Goal: Task Accomplishment & Management: Manage account settings

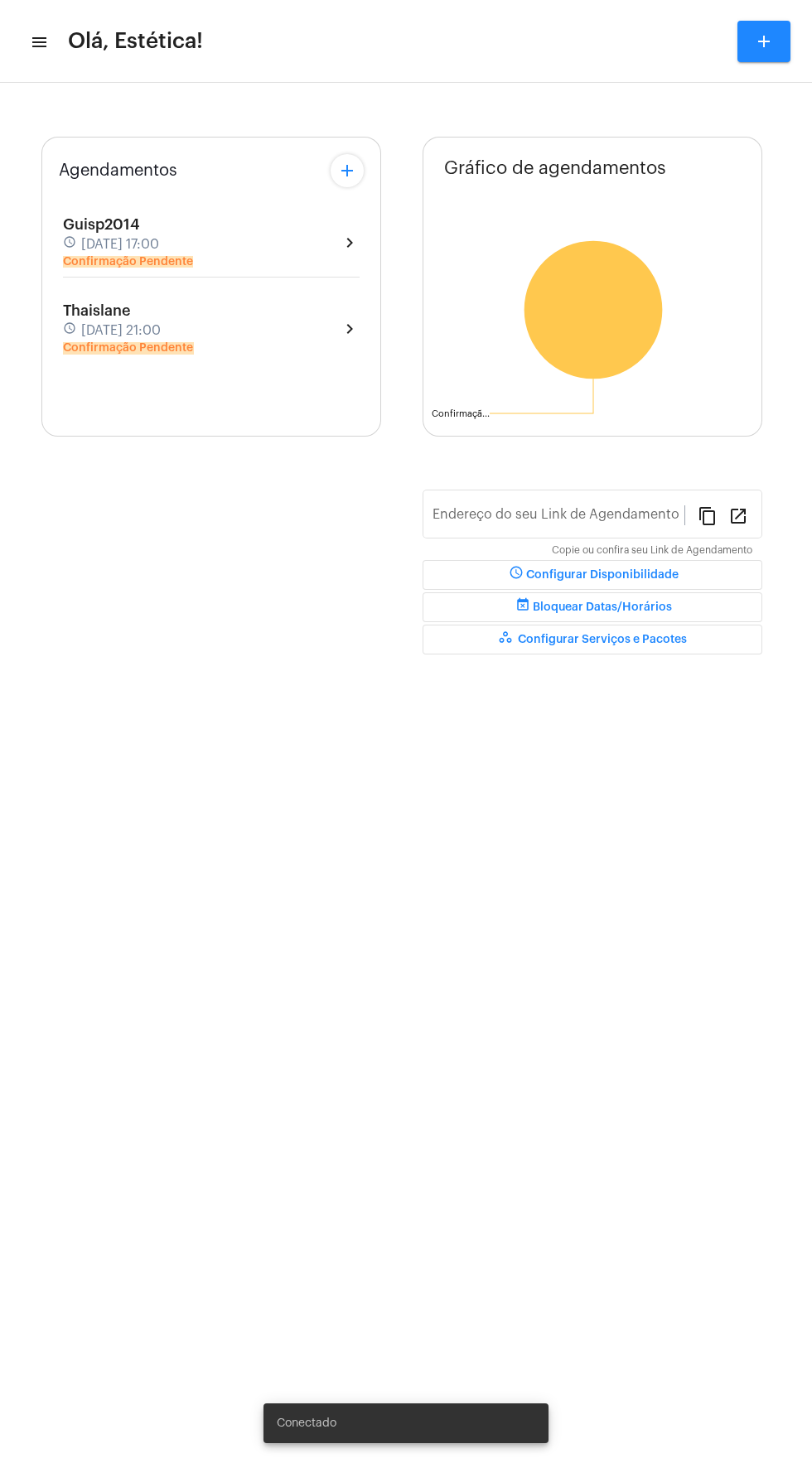
click at [286, 235] on div "Guisp2014 schedule [DATE] 17:00 Confirmação Pendente chevron_right" at bounding box center [211, 242] width 296 height 52
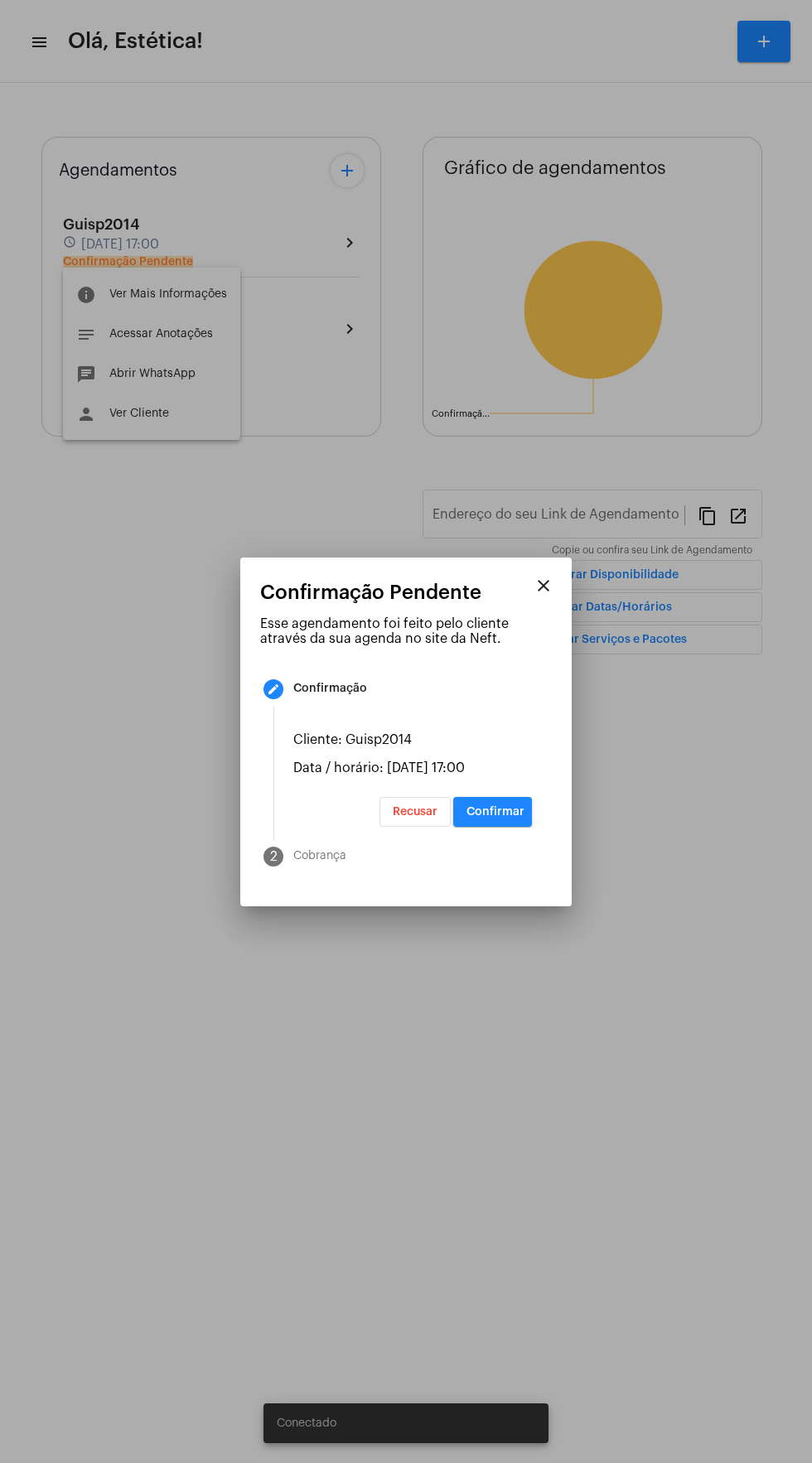
type input "[URL][DOMAIN_NAME]"
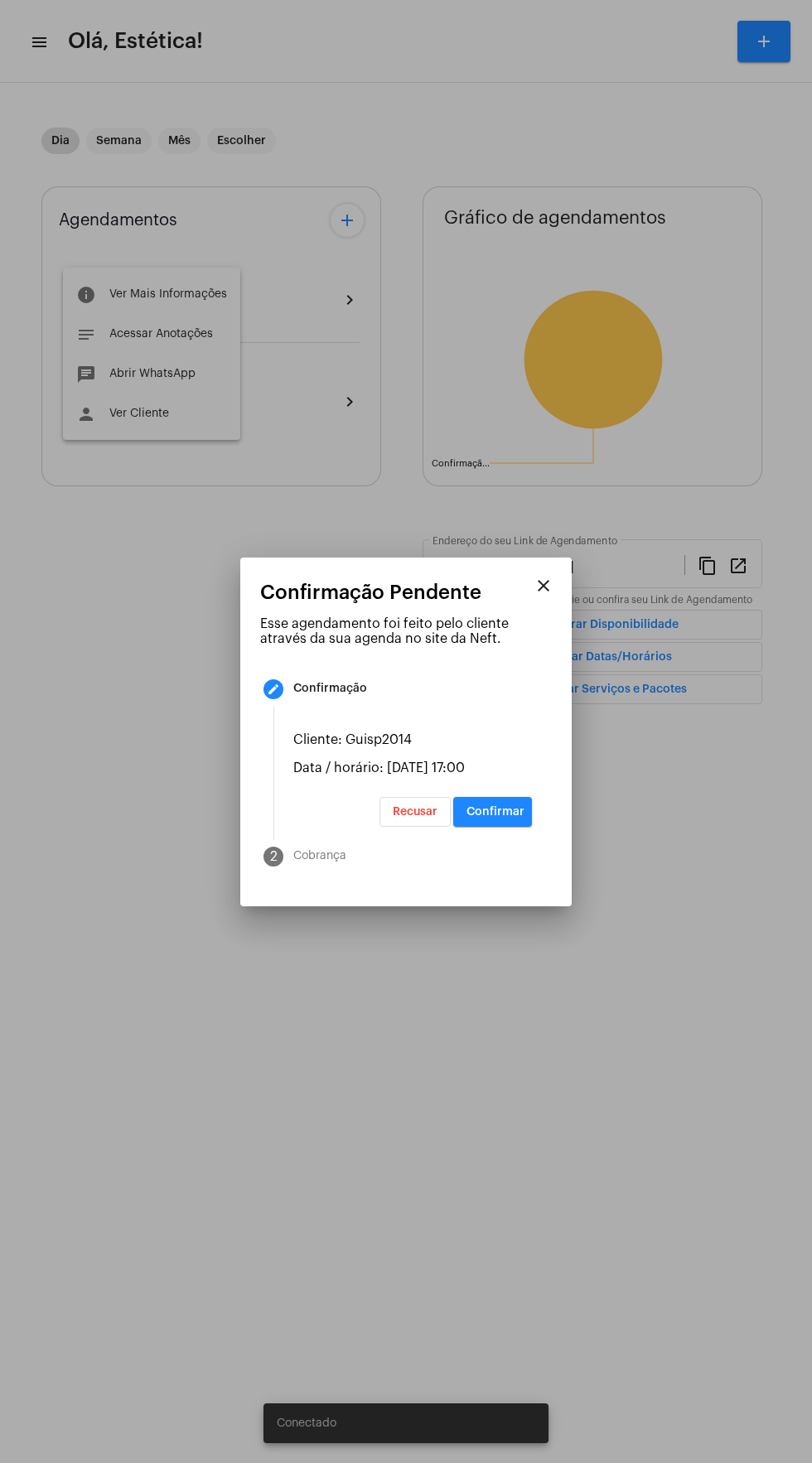
click at [496, 817] on span "Confirmar" at bounding box center [495, 812] width 58 height 12
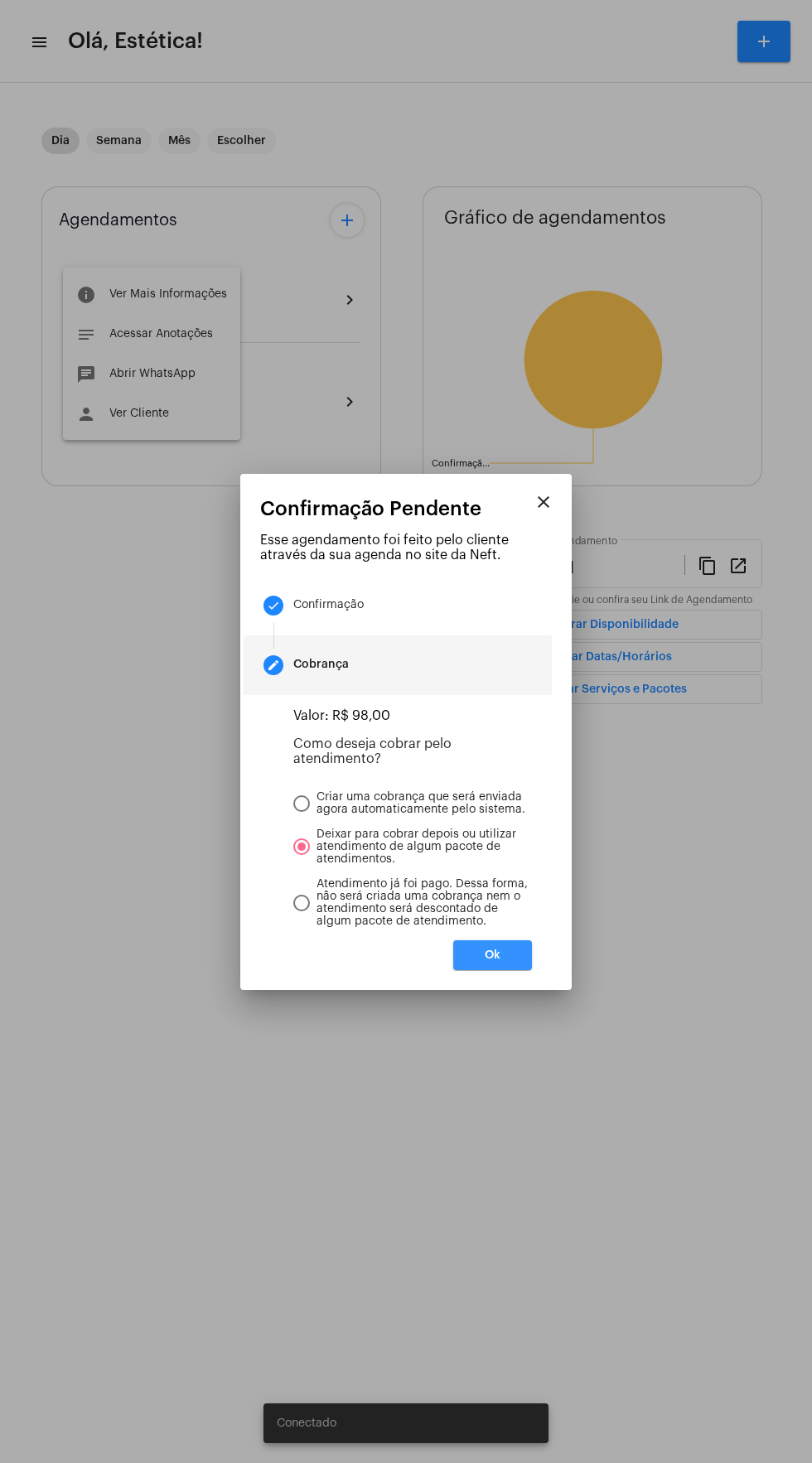
click at [519, 962] on button "Ok" at bounding box center [493, 955] width 79 height 30
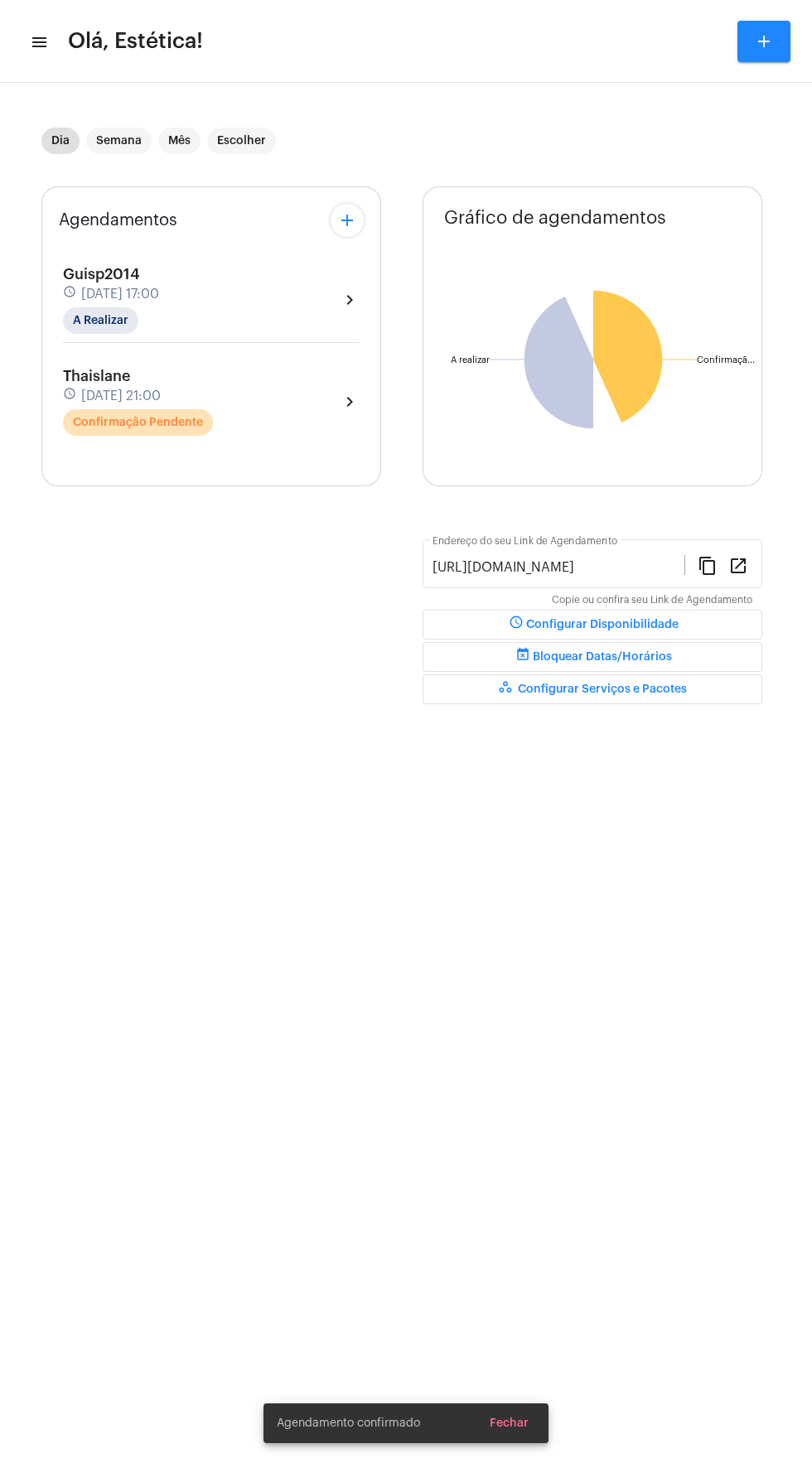
click at [272, 426] on div "Thaislane schedule [DATE] 21:00 Confirmação Pendente chevron_right" at bounding box center [211, 401] width 296 height 68
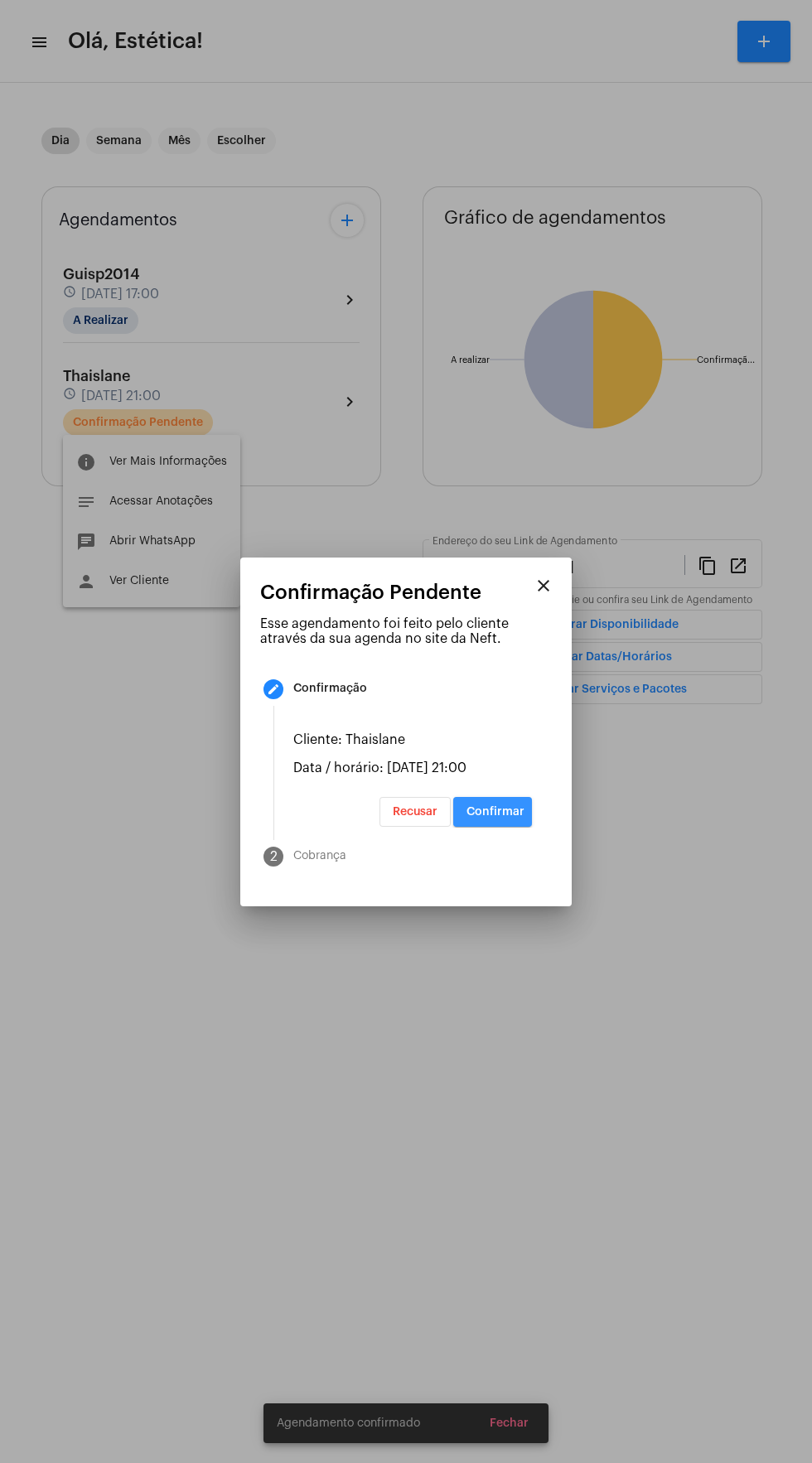
click at [515, 817] on span "Confirmar" at bounding box center [495, 812] width 58 height 12
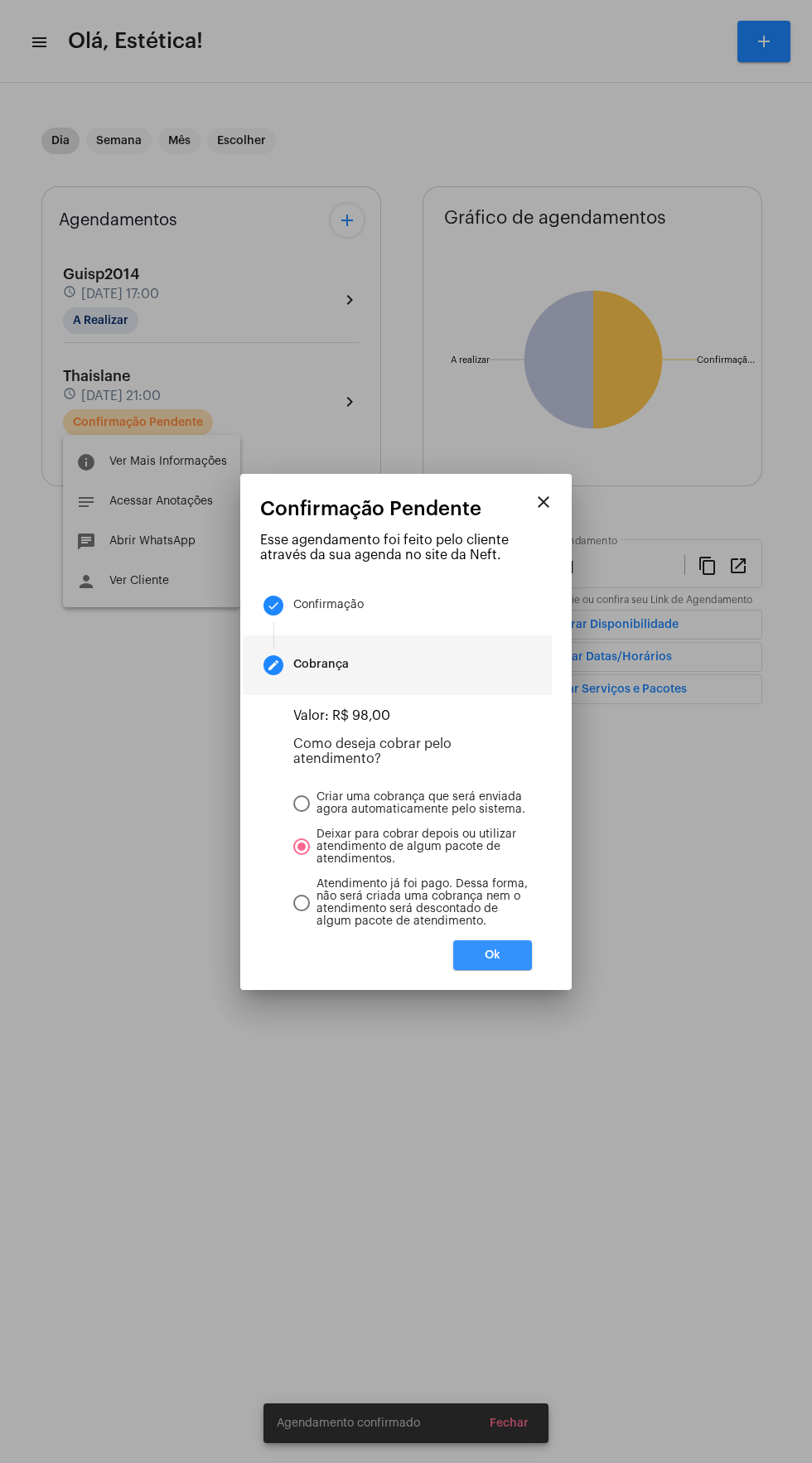
click at [525, 960] on button "Ok" at bounding box center [493, 955] width 79 height 30
